Goal: Task Accomplishment & Management: Manage account settings

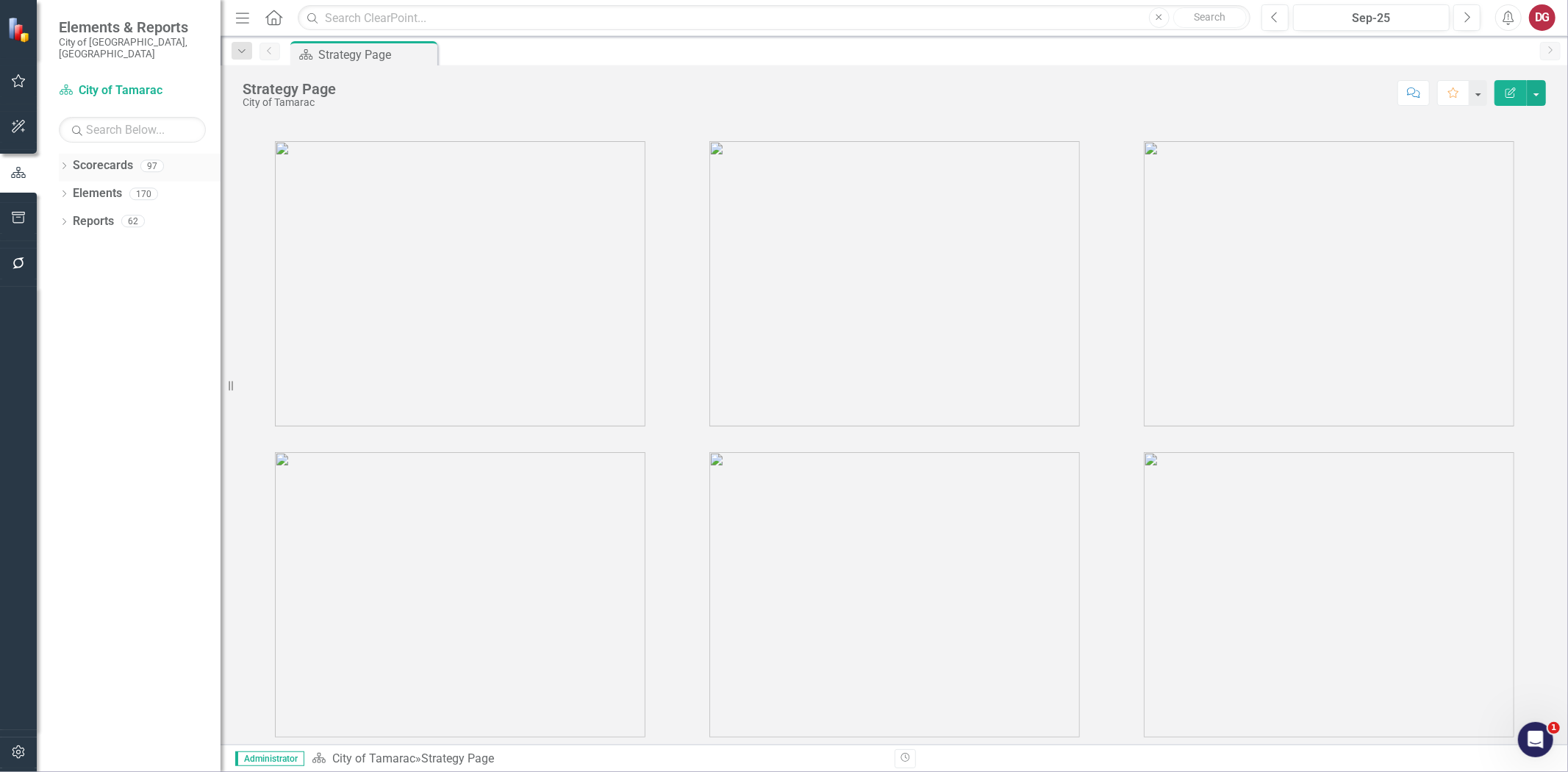
click at [69, 154] on div "Dropdown Scorecards 97" at bounding box center [140, 167] width 162 height 28
click at [20, 744] on button "button" at bounding box center [19, 752] width 33 height 31
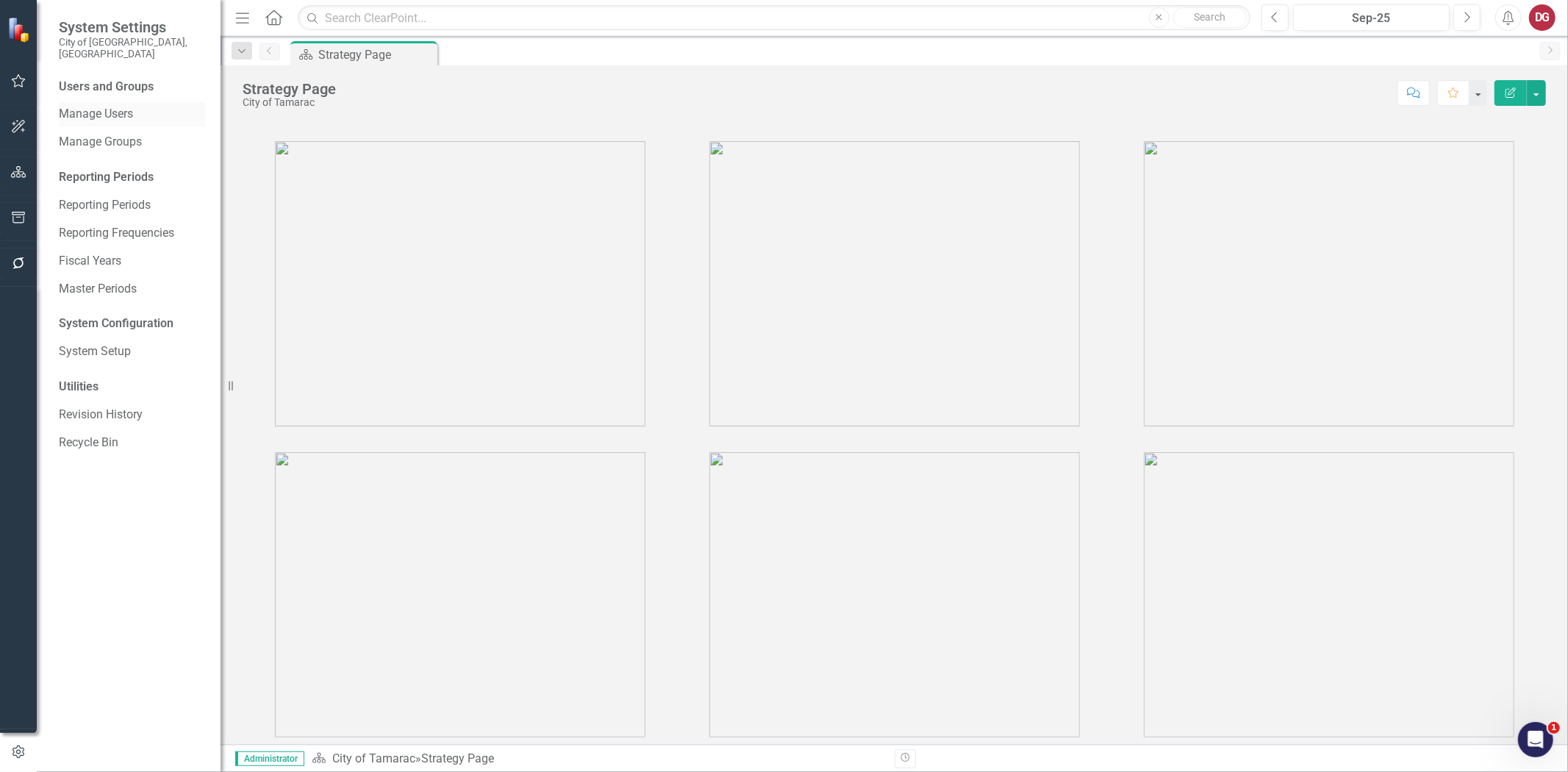
click at [101, 111] on div "Manage Users" at bounding box center [132, 114] width 147 height 24
click at [94, 134] on link "Manage Groups" at bounding box center [132, 142] width 147 height 17
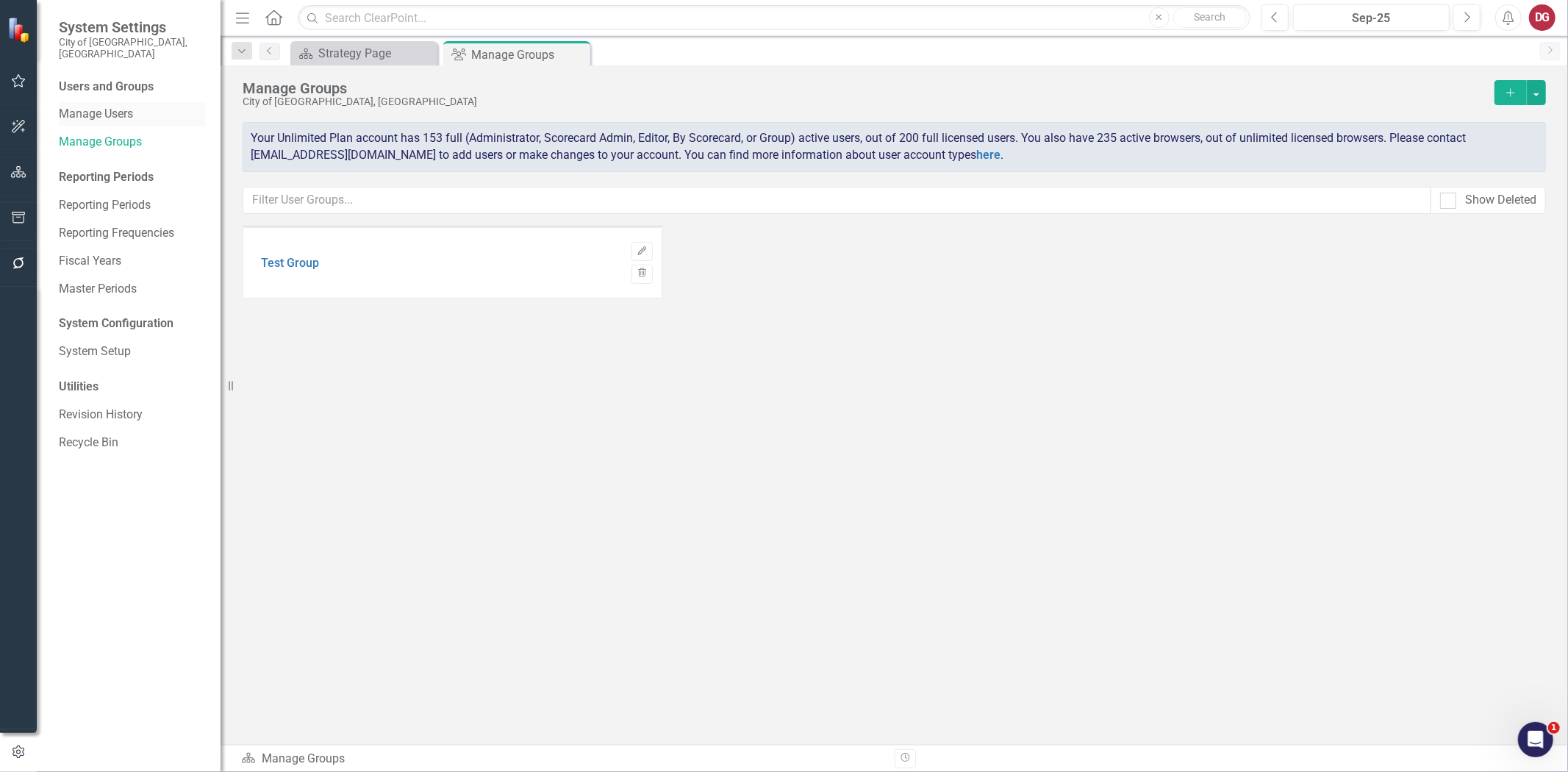
click at [108, 106] on link "Manage Users" at bounding box center [132, 114] width 147 height 17
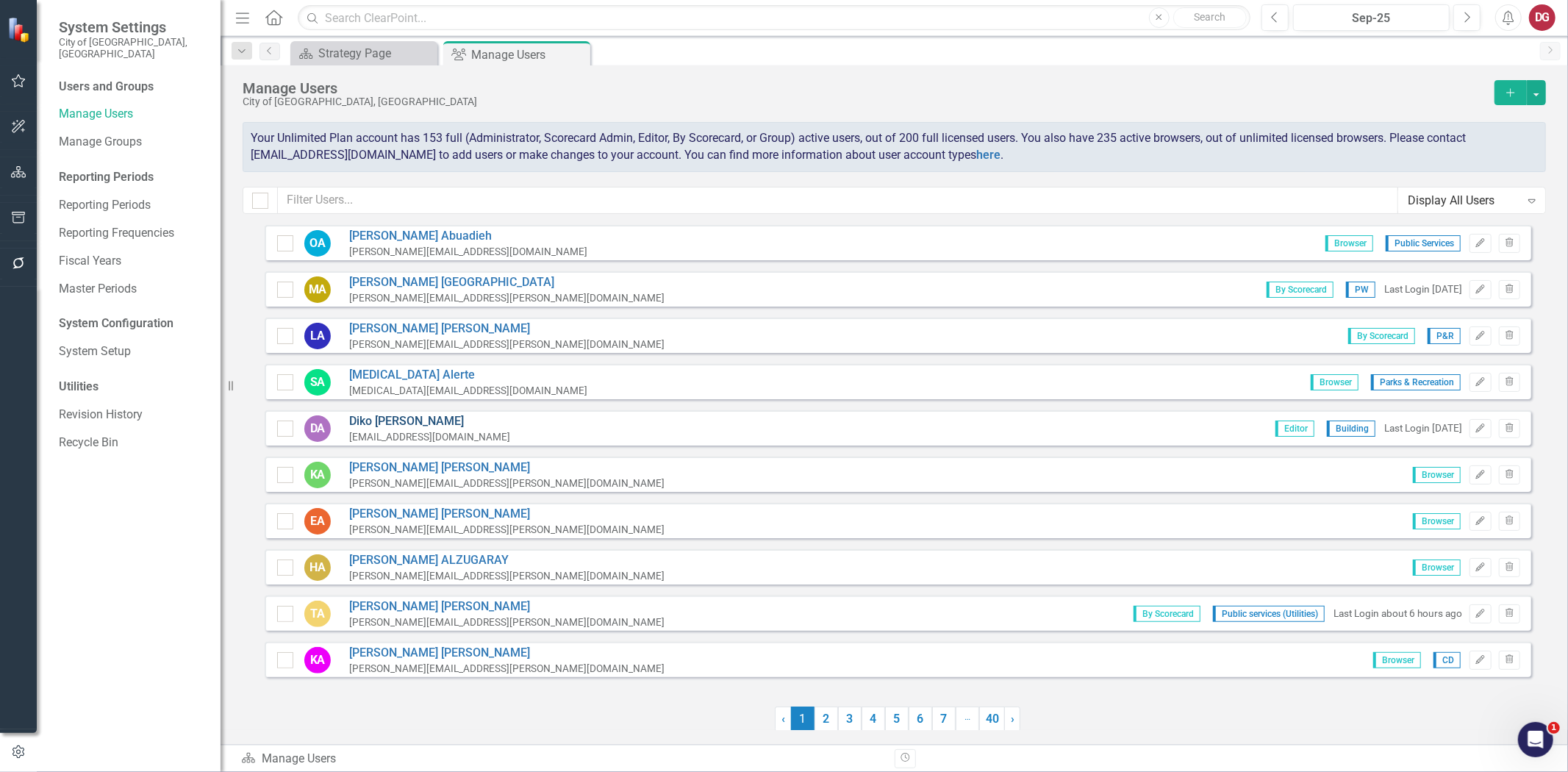
click at [400, 422] on link "Diko Alexander" at bounding box center [429, 422] width 161 height 17
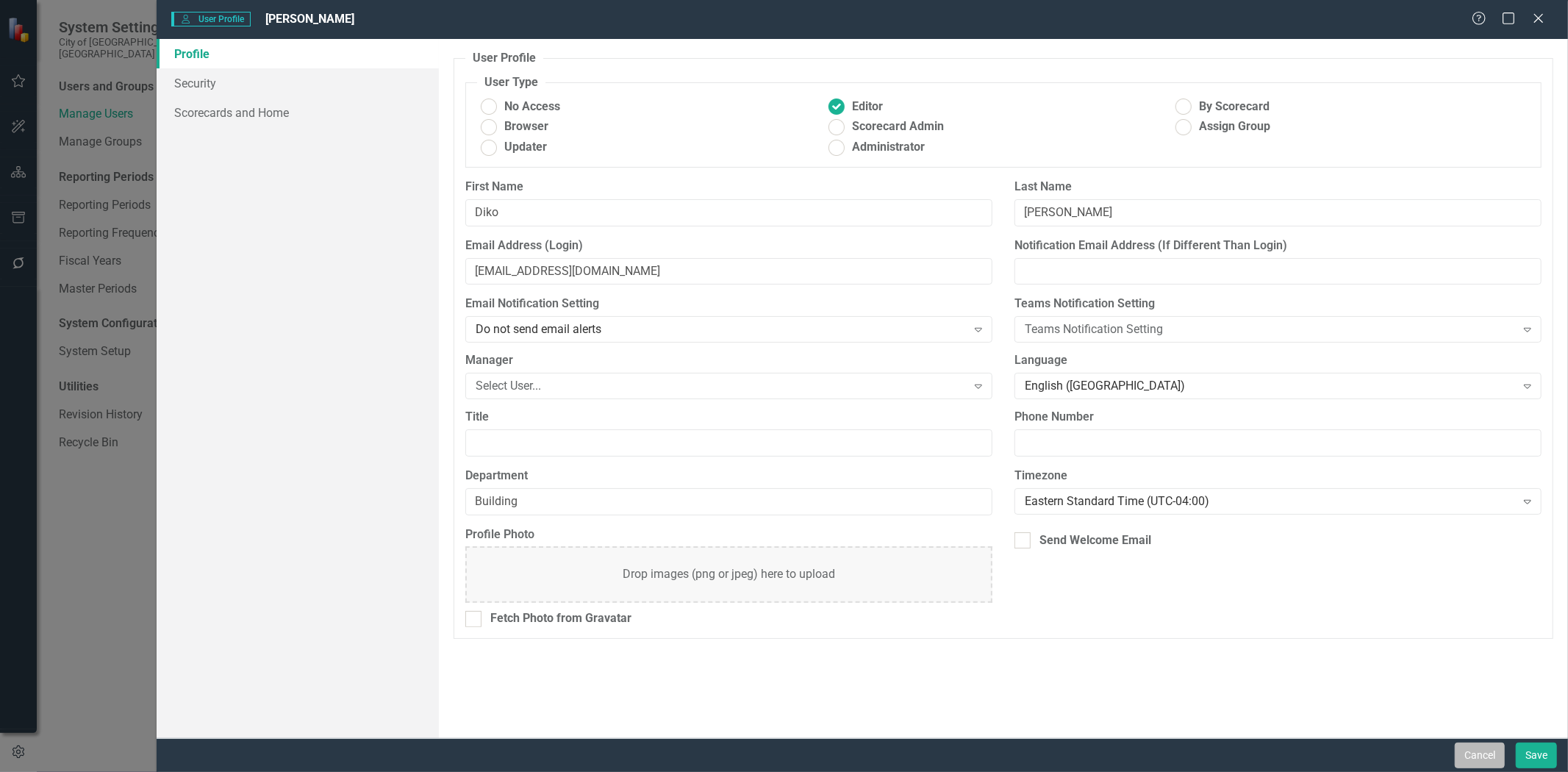
click at [1467, 758] on button "Cancel" at bounding box center [1480, 755] width 50 height 26
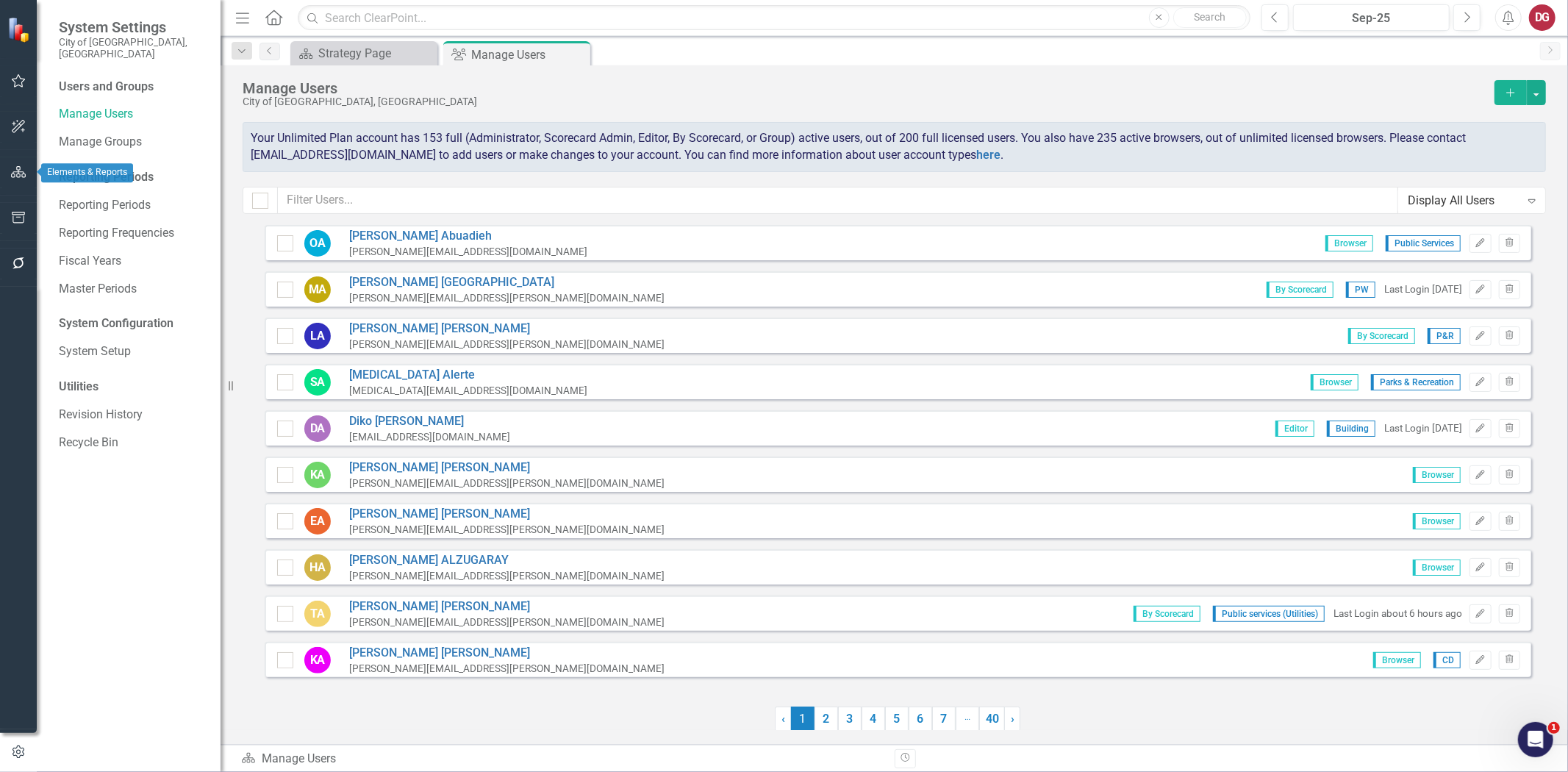
click at [25, 170] on icon "button" at bounding box center [19, 172] width 15 height 12
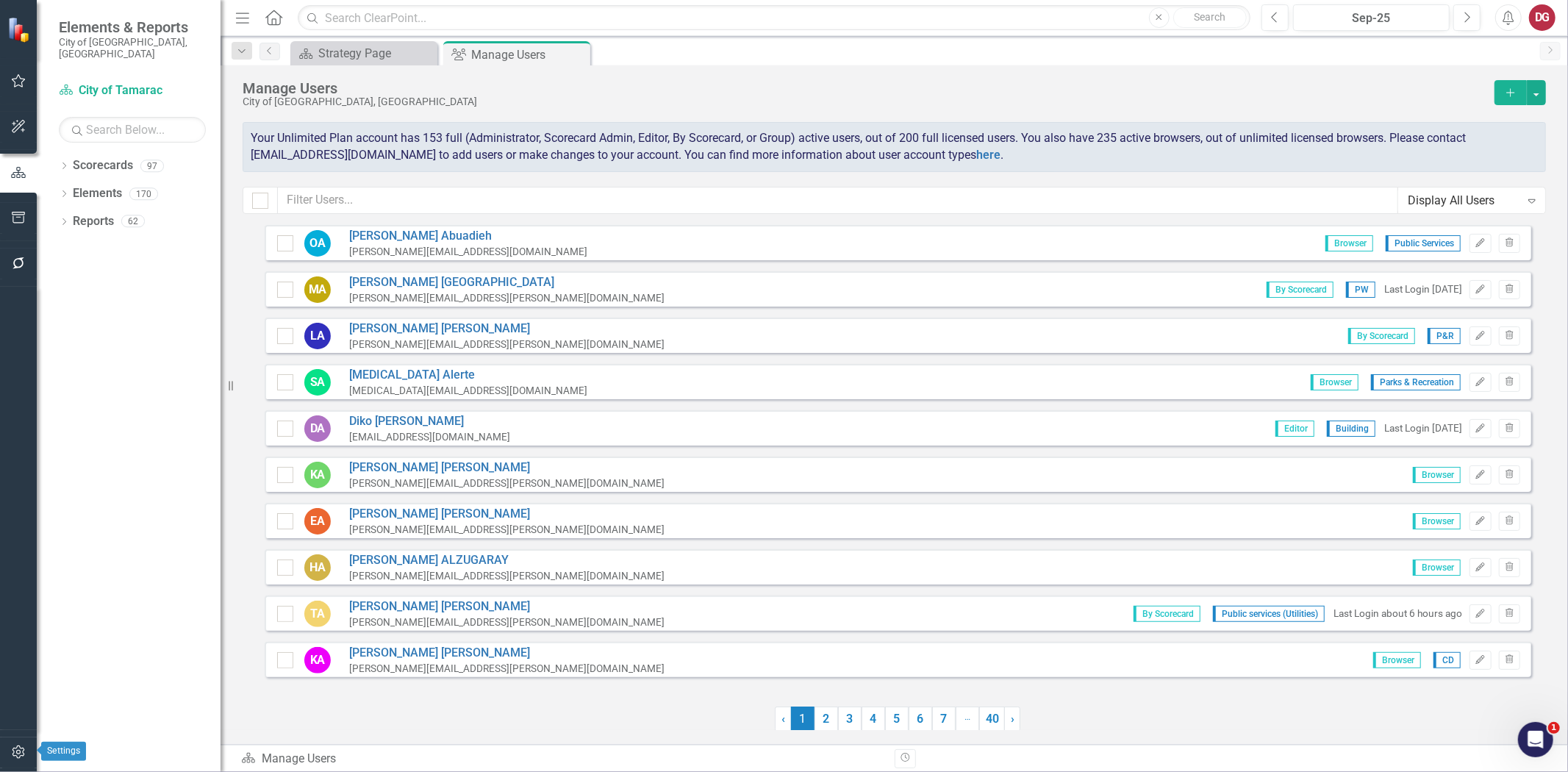
click at [24, 742] on button "button" at bounding box center [19, 752] width 33 height 31
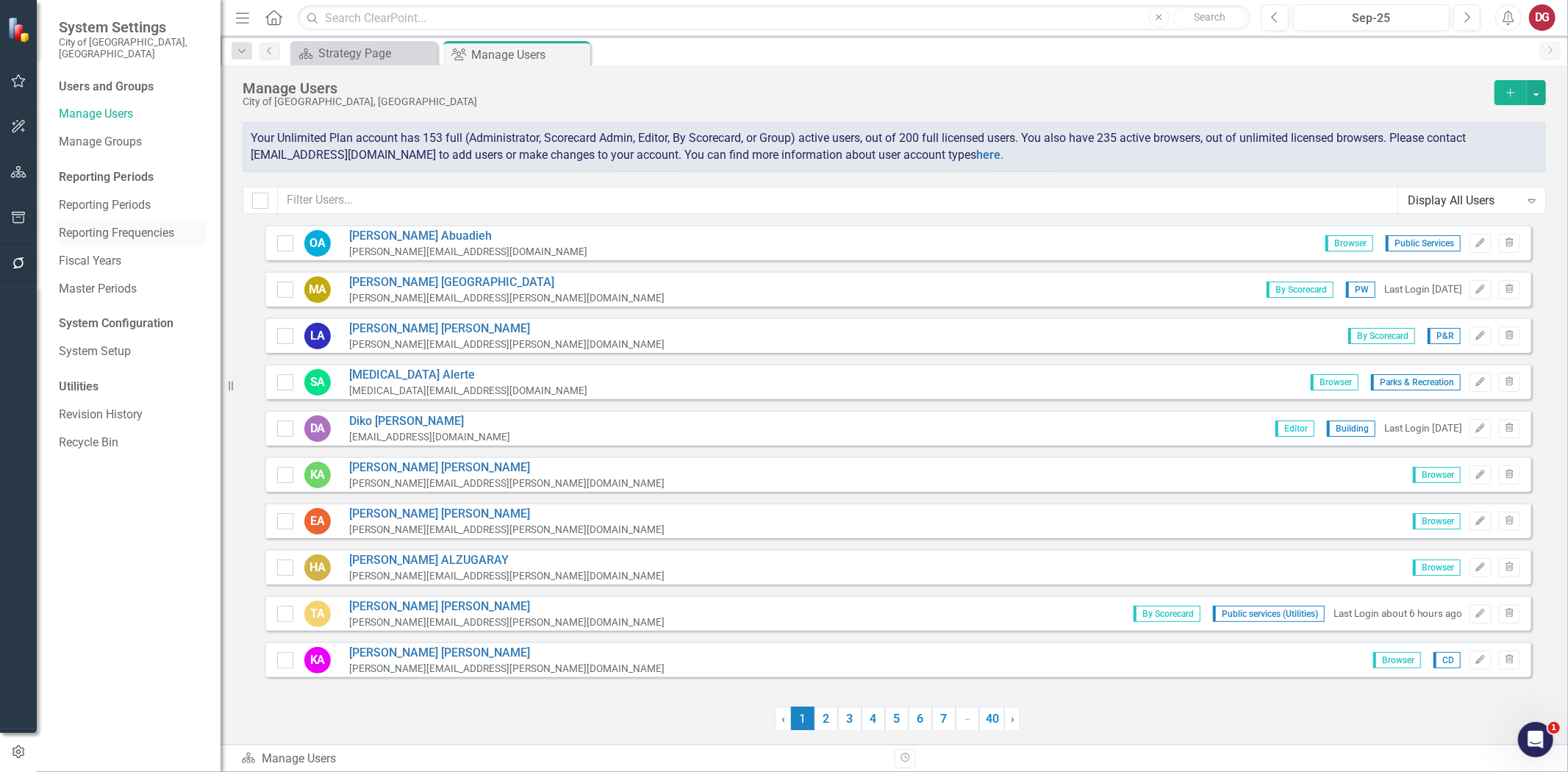
click at [125, 225] on link "Reporting Frequencies" at bounding box center [132, 233] width 147 height 17
